Goal: Task Accomplishment & Management: Use online tool/utility

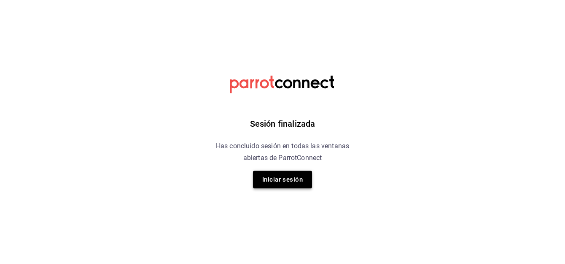
click at [293, 178] on button "Iniciar sesión" at bounding box center [282, 179] width 59 height 18
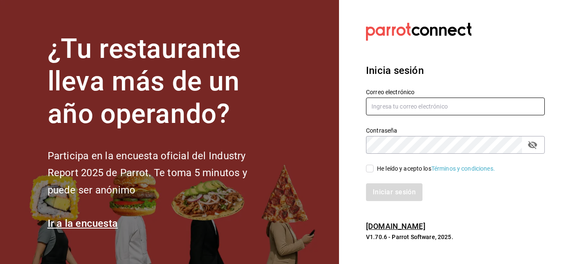
click at [395, 105] on input "text" at bounding box center [455, 106] width 179 height 18
type input "alfredo.g.f@hotmail.com"
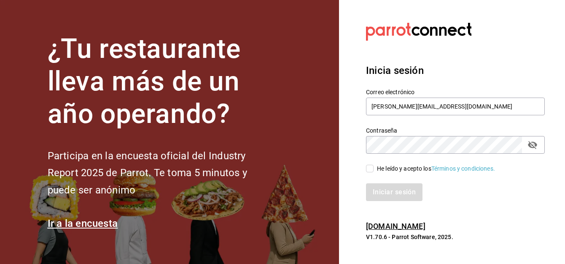
click at [371, 171] on input "He leído y acepto los Términos y condiciones." at bounding box center [370, 168] width 8 height 8
checkbox input "true"
click at [390, 191] on button "Iniciar sesión" at bounding box center [394, 192] width 57 height 18
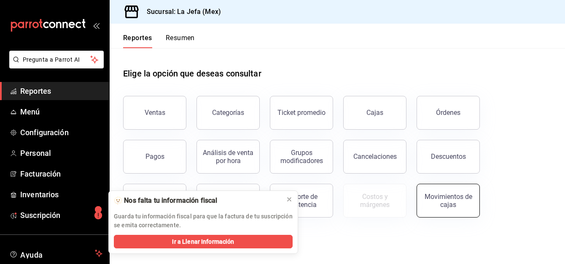
click at [432, 201] on div "Movimientos de cajas" at bounding box center [448, 200] width 52 height 16
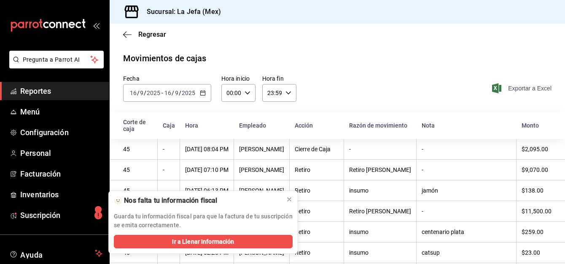
click at [504, 86] on span "Exportar a Excel" at bounding box center [523, 88] width 58 height 10
